Goal: Download file/media

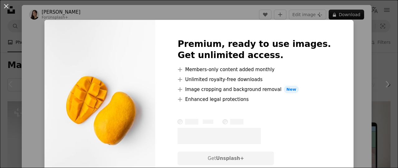
scroll to position [182, 0]
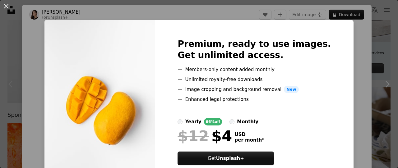
click at [8, 7] on button "An X shape" at bounding box center [5, 5] width 7 height 7
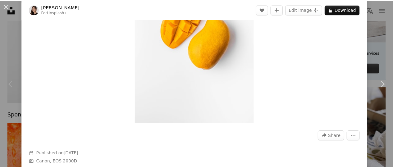
scroll to position [87, 0]
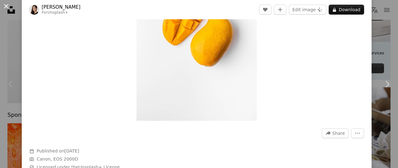
click at [6, 6] on button "An X shape" at bounding box center [5, 5] width 7 height 7
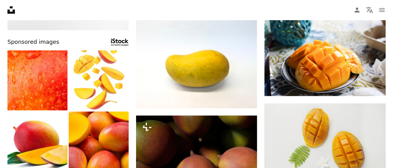
scroll to position [273, 0]
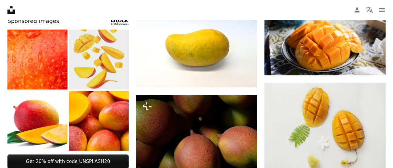
click at [115, 60] on img at bounding box center [99, 60] width 60 height 60
drag, startPoint x: 111, startPoint y: 66, endPoint x: 98, endPoint y: 69, distance: 13.7
click at [98, 69] on img at bounding box center [99, 60] width 60 height 60
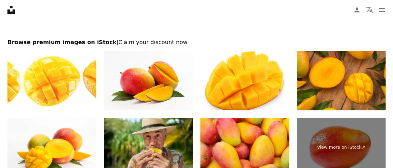
scroll to position [1201, 0]
